Goal: Transaction & Acquisition: Obtain resource

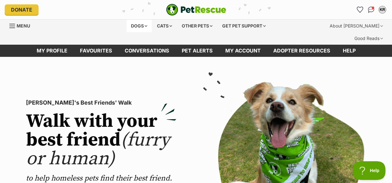
click at [135, 25] on div "Dogs" at bounding box center [138, 26] width 25 height 13
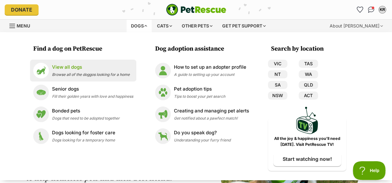
click at [70, 66] on p "View all dogs" at bounding box center [91, 67] width 78 height 7
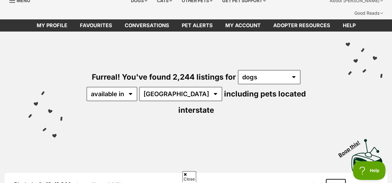
scroll to position [63, 0]
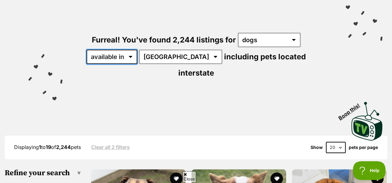
click at [131, 50] on select "available in located in" at bounding box center [111, 57] width 51 height 14
click at [86, 50] on select "available in located in" at bounding box center [111, 57] width 51 height 14
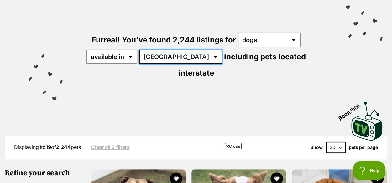
click at [178, 50] on select "Australia ACT NSW NT QLD SA TAS VIC WA" at bounding box center [180, 57] width 83 height 14
select select "NSW"
click at [140, 50] on select "Australia ACT NSW NT QLD SA TAS VIC WA" at bounding box center [180, 57] width 83 height 14
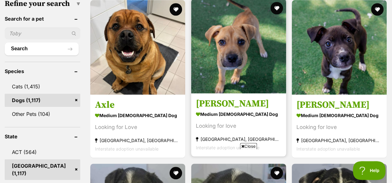
scroll to position [219, 0]
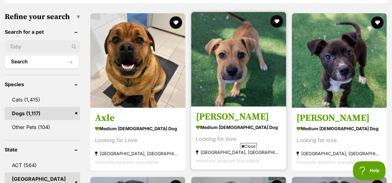
click at [242, 52] on img at bounding box center [238, 59] width 95 height 95
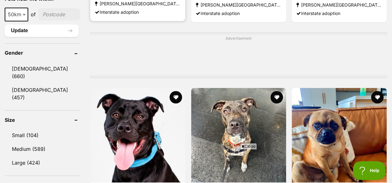
scroll to position [564, 0]
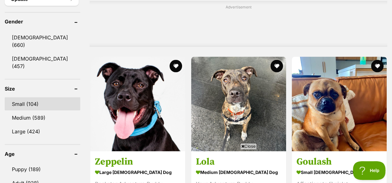
click at [32, 97] on link "Small (104)" at bounding box center [42, 103] width 75 height 13
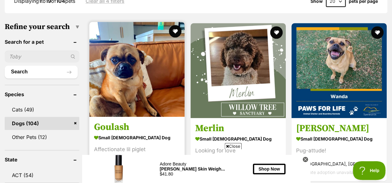
scroll to position [219, 0]
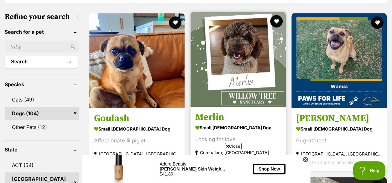
click at [224, 56] on img at bounding box center [237, 59] width 95 height 95
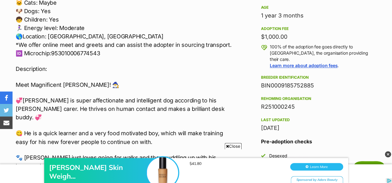
scroll to position [438, 0]
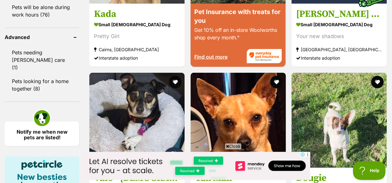
scroll to position [908, 0]
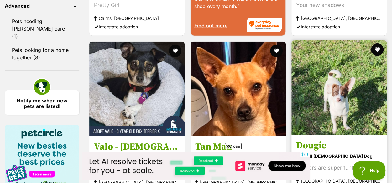
click at [331, 75] on img at bounding box center [338, 87] width 95 height 95
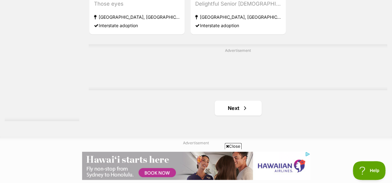
scroll to position [1472, 0]
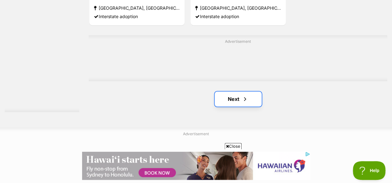
click at [237, 92] on link "Next" at bounding box center [237, 99] width 47 height 15
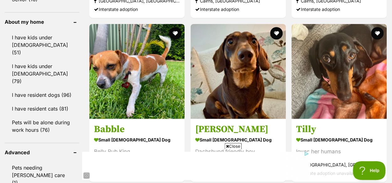
scroll to position [751, 0]
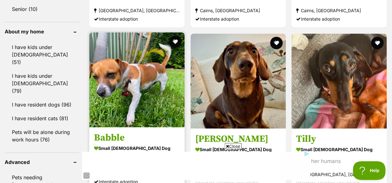
click at [154, 63] on img at bounding box center [136, 80] width 95 height 95
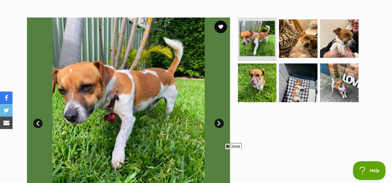
click at [220, 119] on link "Next" at bounding box center [218, 123] width 9 height 9
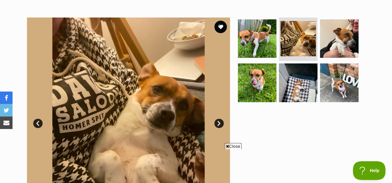
click at [220, 119] on link "Next" at bounding box center [218, 123] width 9 height 9
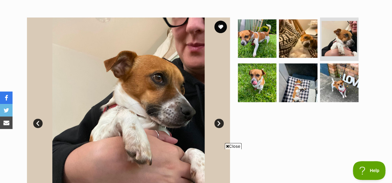
click at [220, 119] on link "Next" at bounding box center [218, 123] width 9 height 9
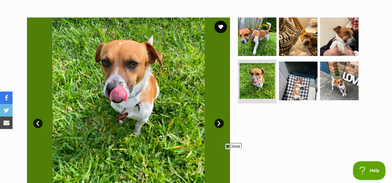
click at [220, 119] on link "Next" at bounding box center [218, 123] width 9 height 9
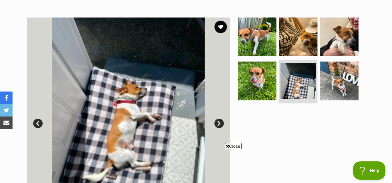
click at [220, 119] on link "Next" at bounding box center [218, 123] width 9 height 9
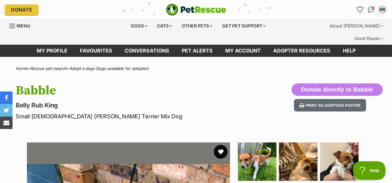
click at [221, 145] on button "favourite" at bounding box center [221, 152] width 14 height 14
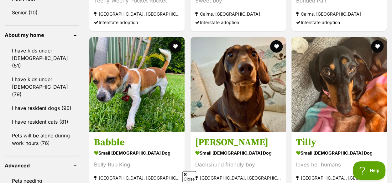
scroll to position [779, 0]
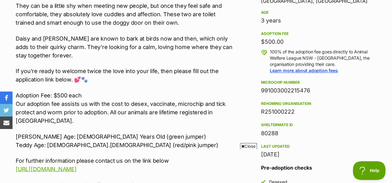
scroll to position [470, 0]
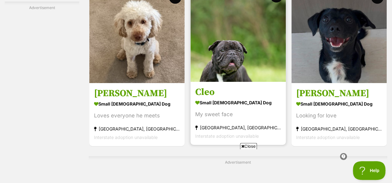
scroll to position [1186, 0]
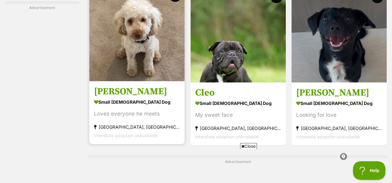
click at [134, 24] on img at bounding box center [136, 33] width 95 height 95
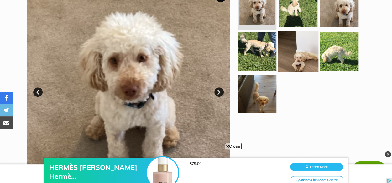
click at [302, 39] on img at bounding box center [298, 51] width 40 height 40
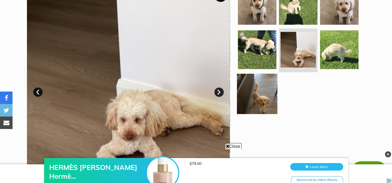
click at [264, 87] on img at bounding box center [257, 94] width 40 height 40
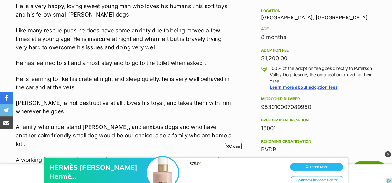
scroll to position [438, 0]
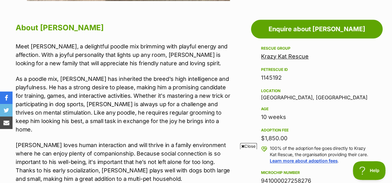
scroll to position [376, 0]
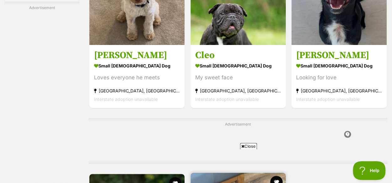
scroll to position [1183, 0]
